Goal: Check status: Check status

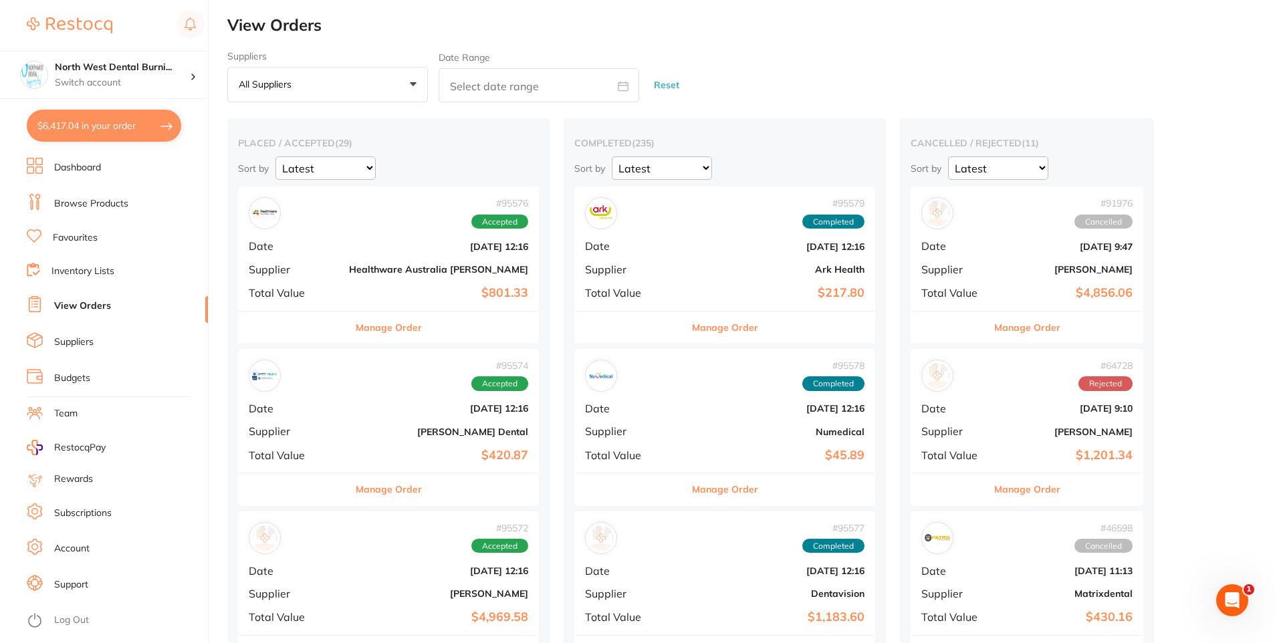
click at [78, 306] on link "View Orders" at bounding box center [82, 306] width 57 height 13
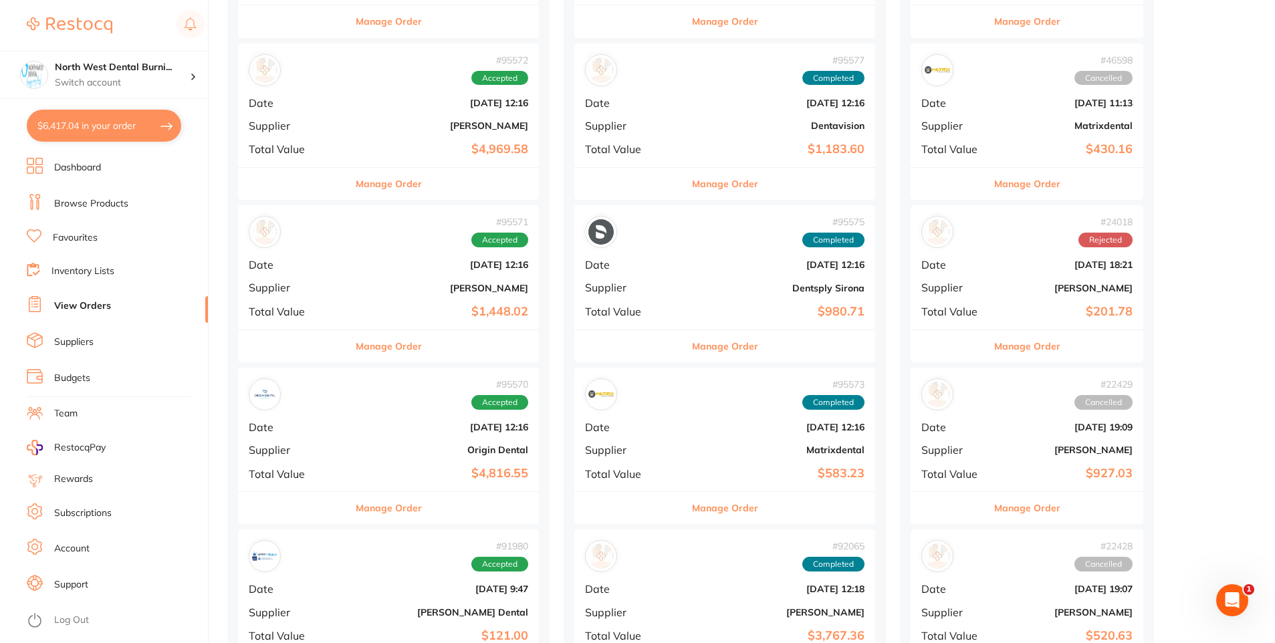
scroll to position [669, 0]
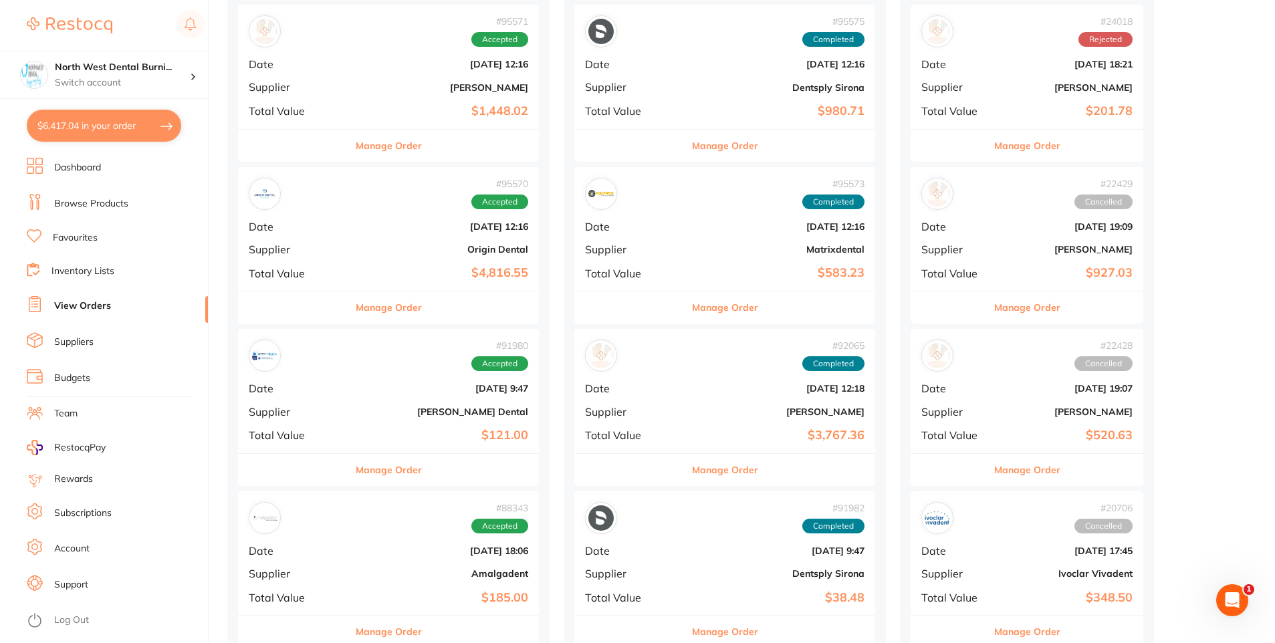
click at [313, 243] on div "# 95570 Accepted Date [DATE] 12:16 Supplier Origin Dental Total Value $4,816.55" at bounding box center [388, 229] width 301 height 124
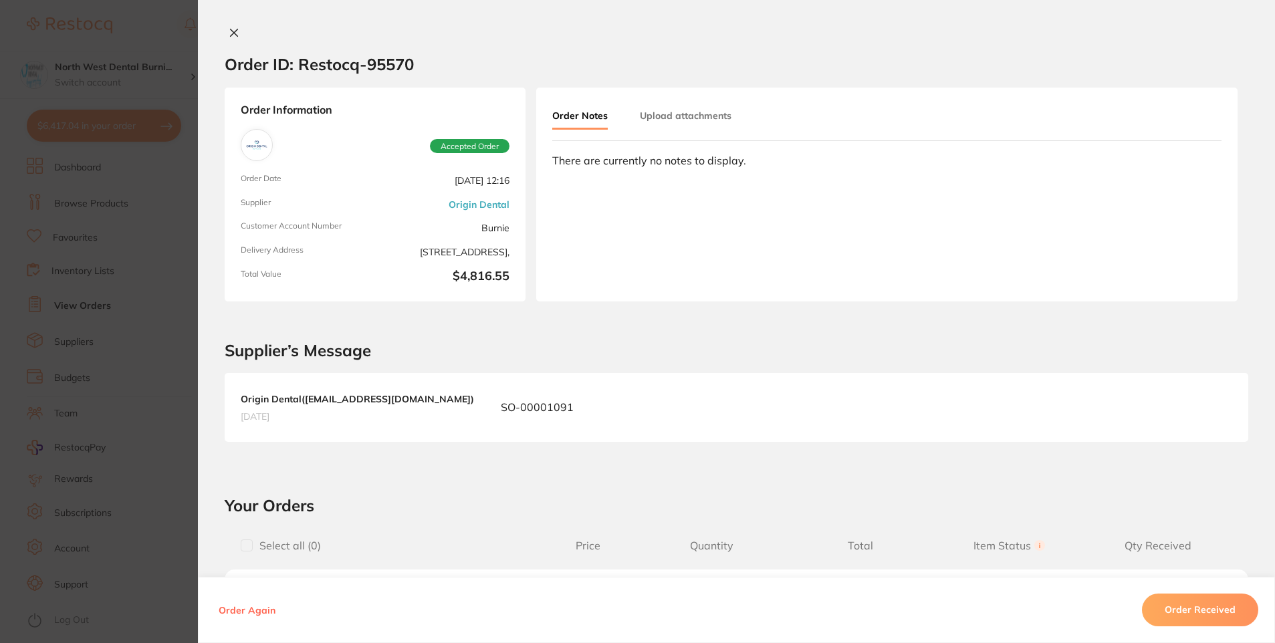
click at [225, 31] on button at bounding box center [234, 34] width 19 height 14
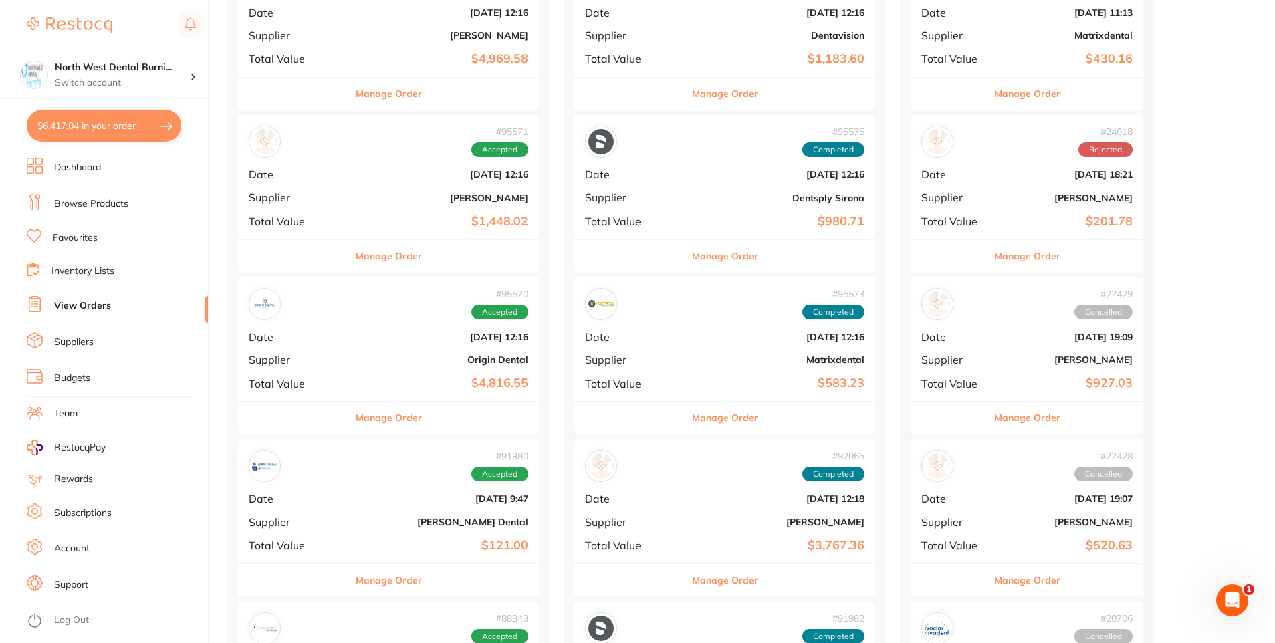
scroll to position [468, 0]
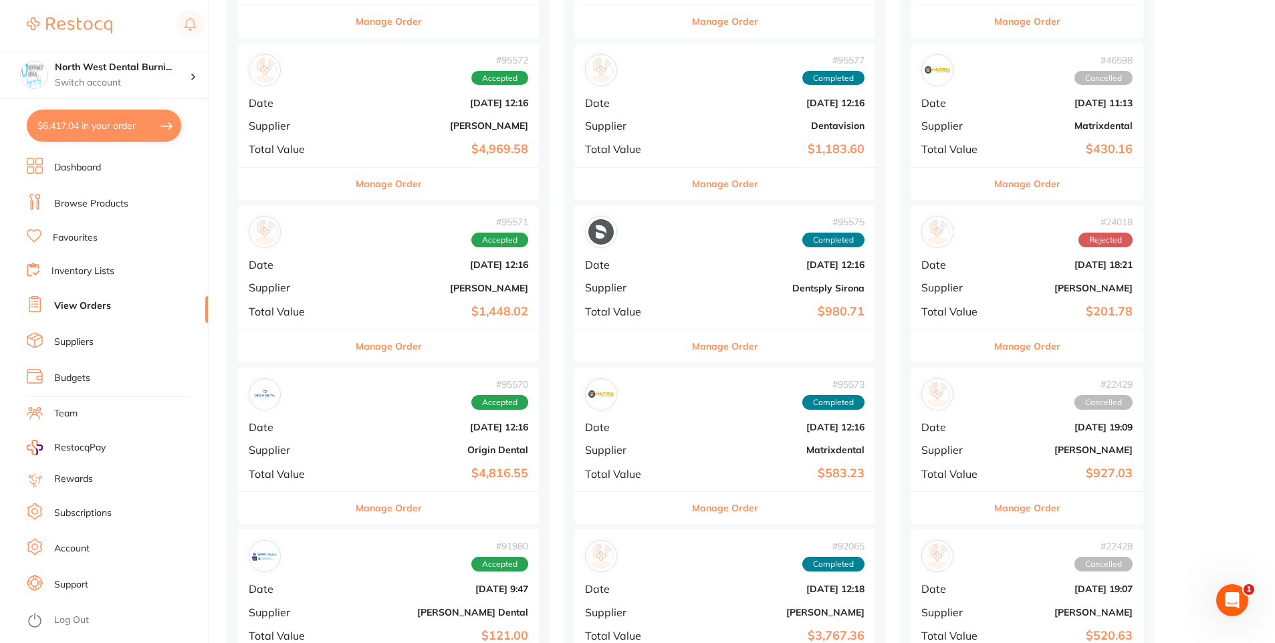
click at [390, 117] on div "# 95572 Accepted Date [DATE] 12:16 Supplier [PERSON_NAME] Total Value $4,969.58" at bounding box center [388, 105] width 301 height 124
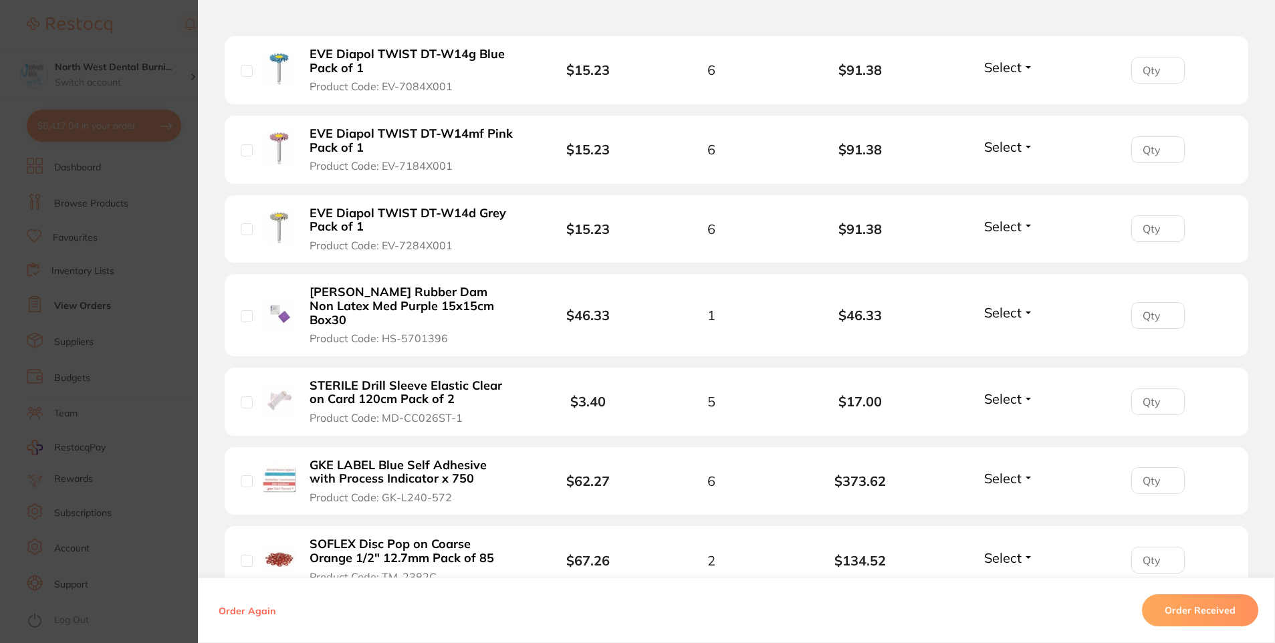
drag, startPoint x: 294, startPoint y: 128, endPoint x: 304, endPoint y: 128, distance: 9.4
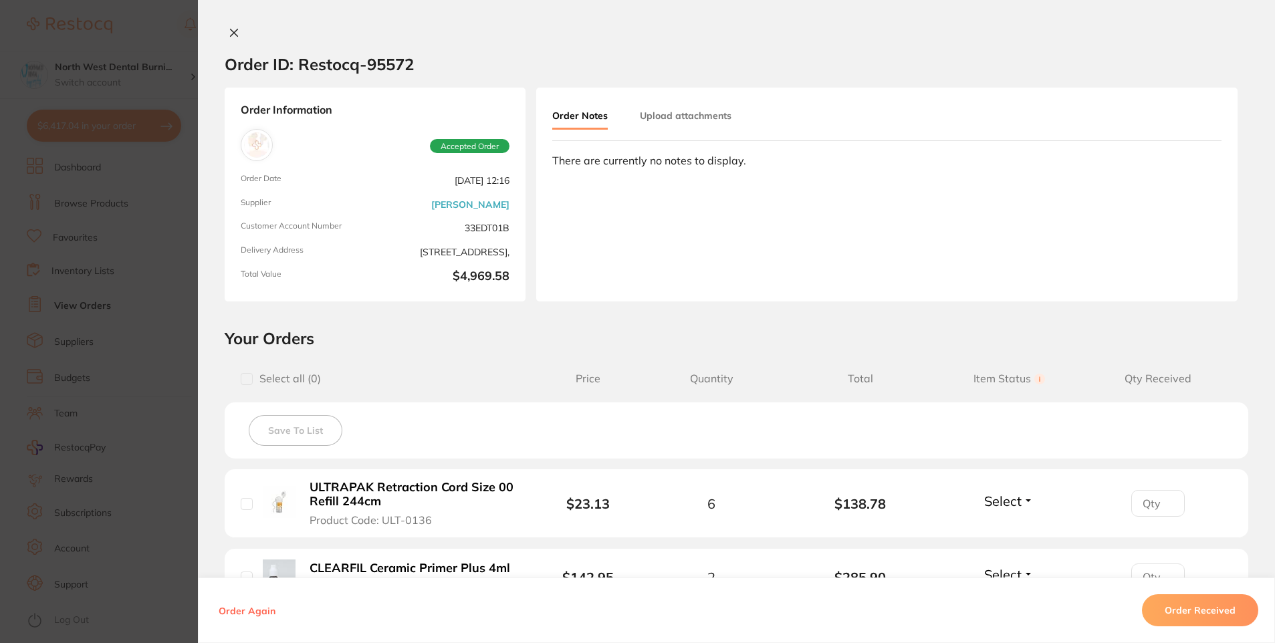
click at [229, 36] on icon at bounding box center [234, 32] width 11 height 11
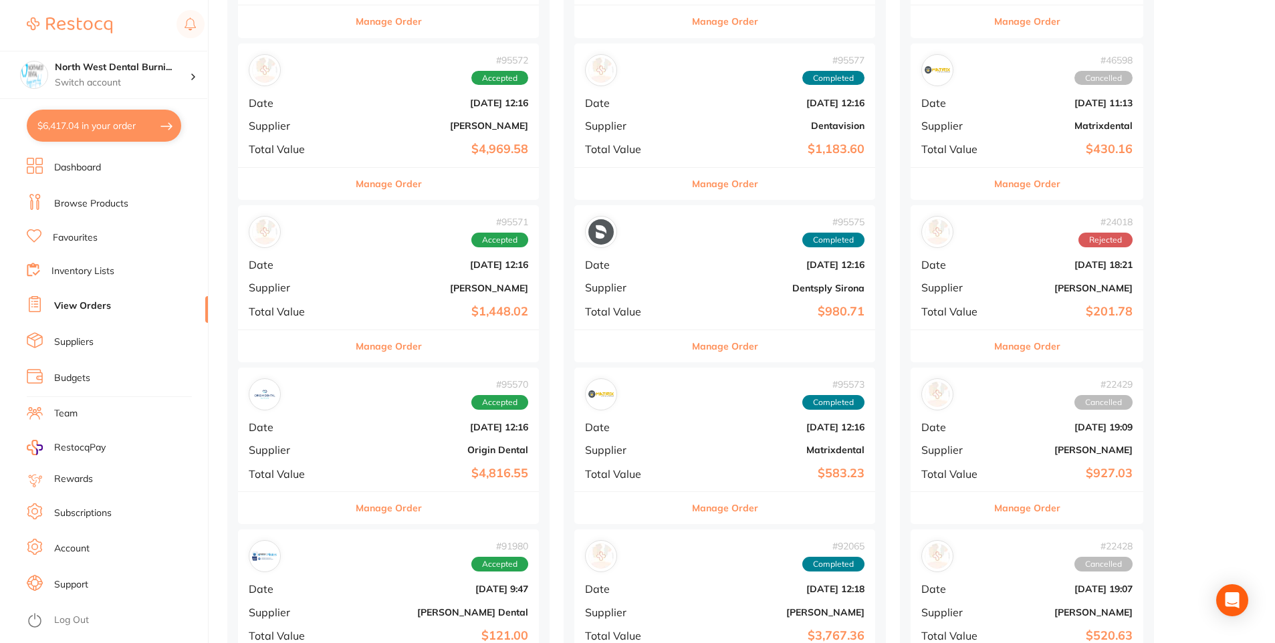
click at [349, 292] on b "[PERSON_NAME]" at bounding box center [438, 288] width 179 height 11
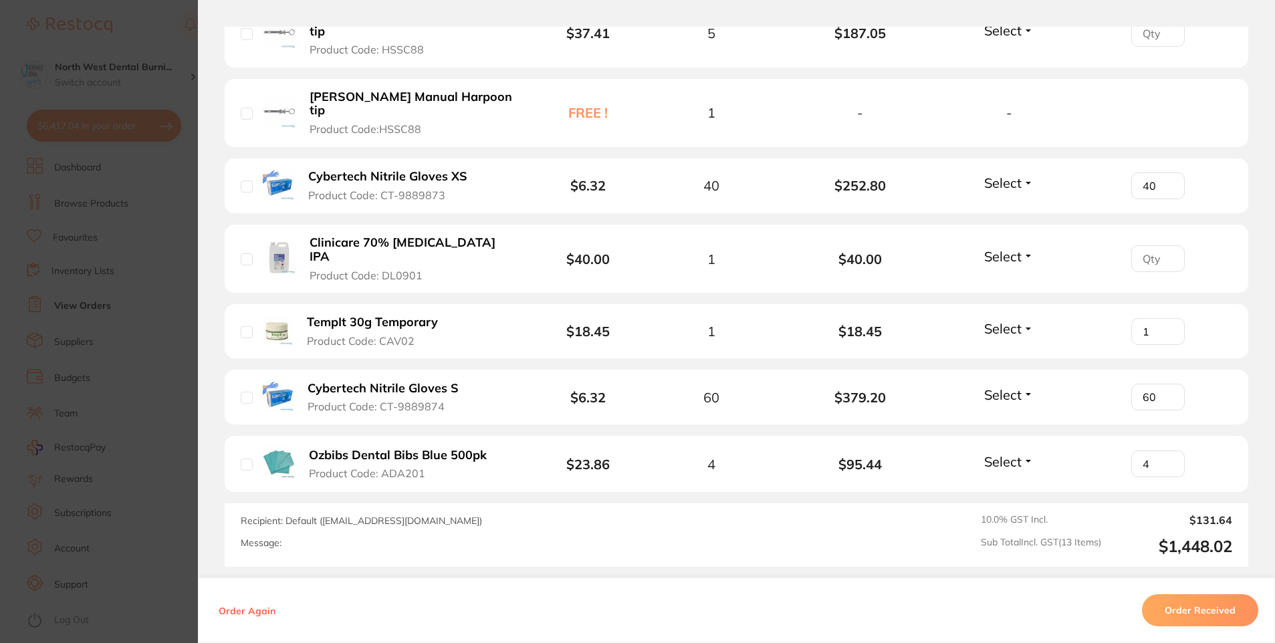
scroll to position [936, 0]
click at [74, 320] on section "Order ID: Restocq- 95571 Order Information Accepted Order Order Date [DATE] 12:…" at bounding box center [637, 321] width 1275 height 643
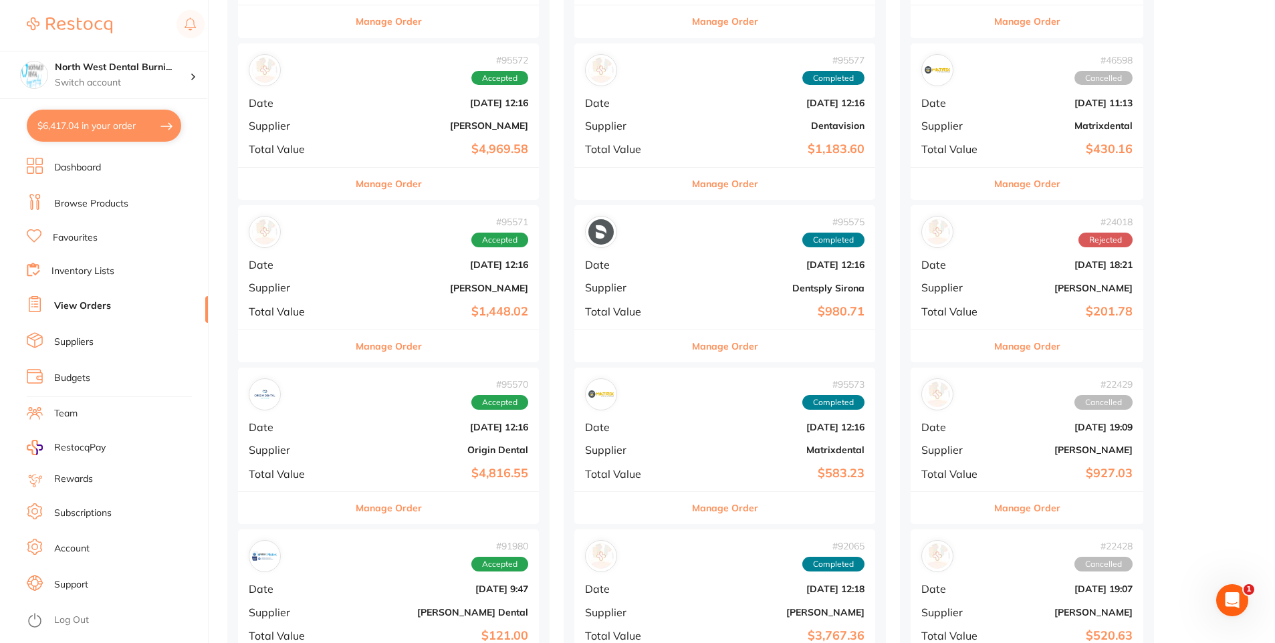
click at [348, 409] on div "# 95570 Accepted" at bounding box center [388, 394] width 279 height 32
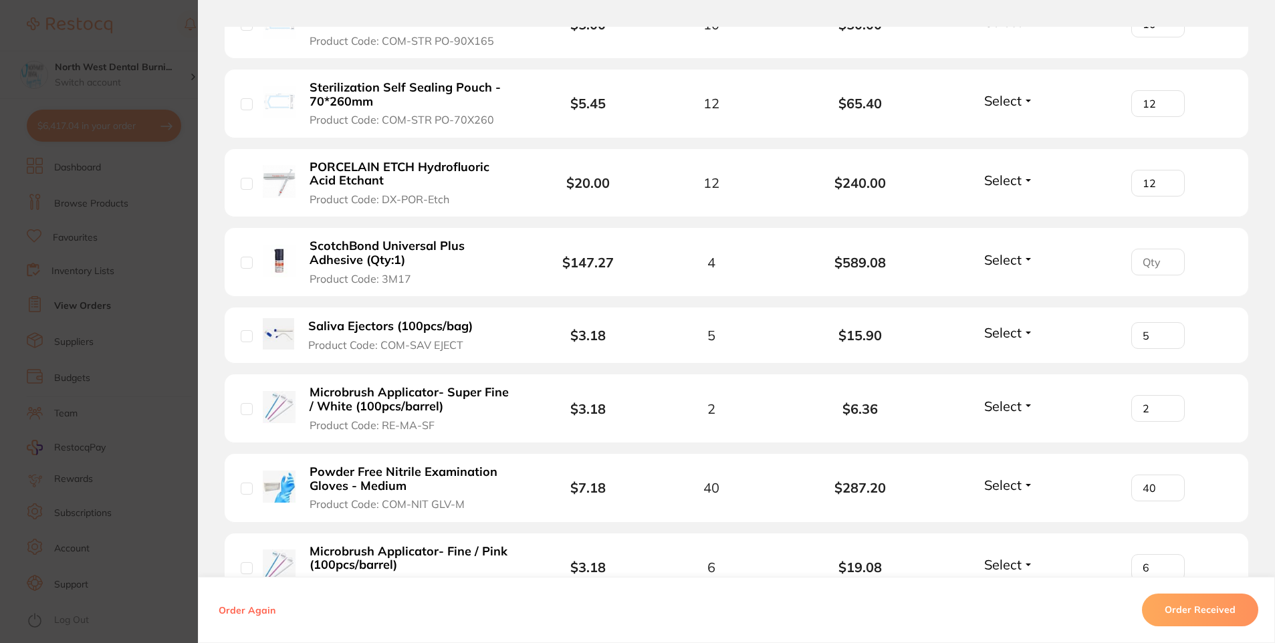
click at [153, 19] on section "Order ID: Restocq- 95570 Order Information Accepted Order Order Date [DATE] 12:…" at bounding box center [637, 321] width 1275 height 643
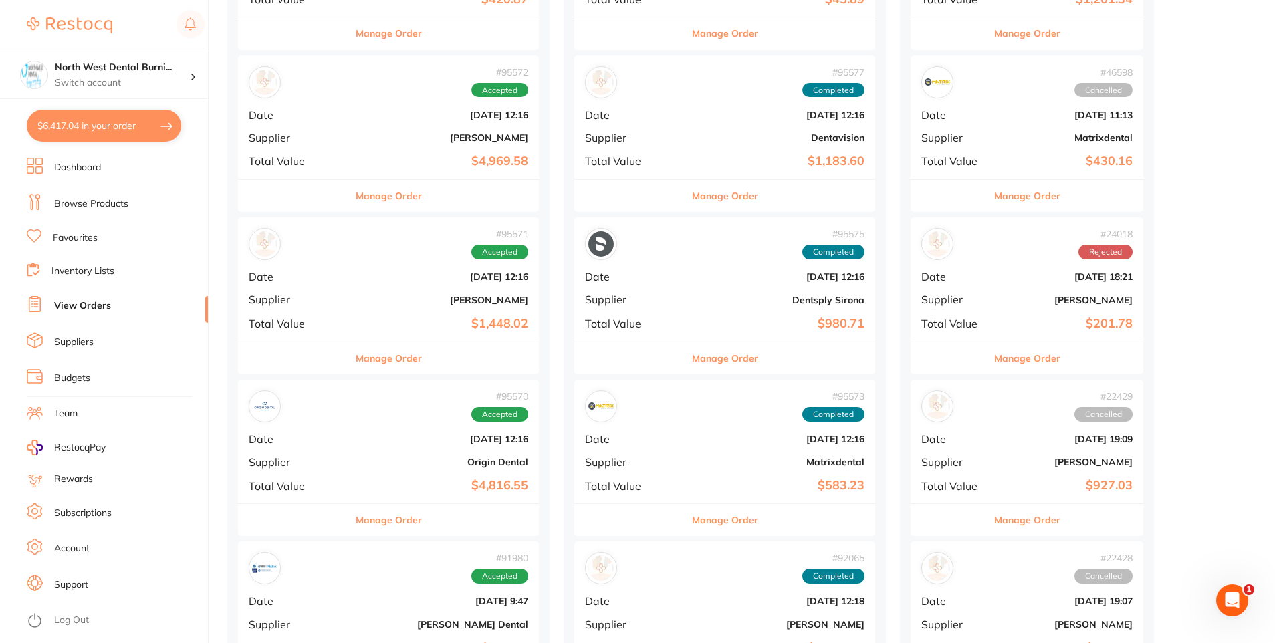
scroll to position [468, 0]
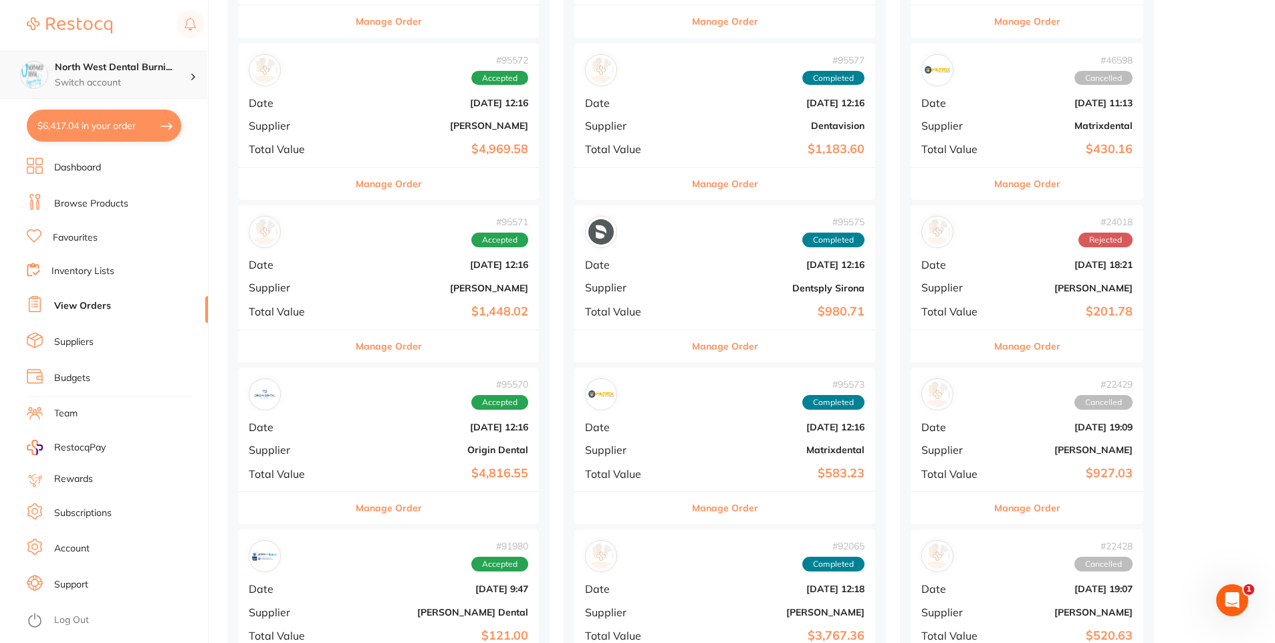
click at [158, 70] on h4 "North West Dental Burni..." at bounding box center [122, 67] width 135 height 13
